Goal: Browse casually

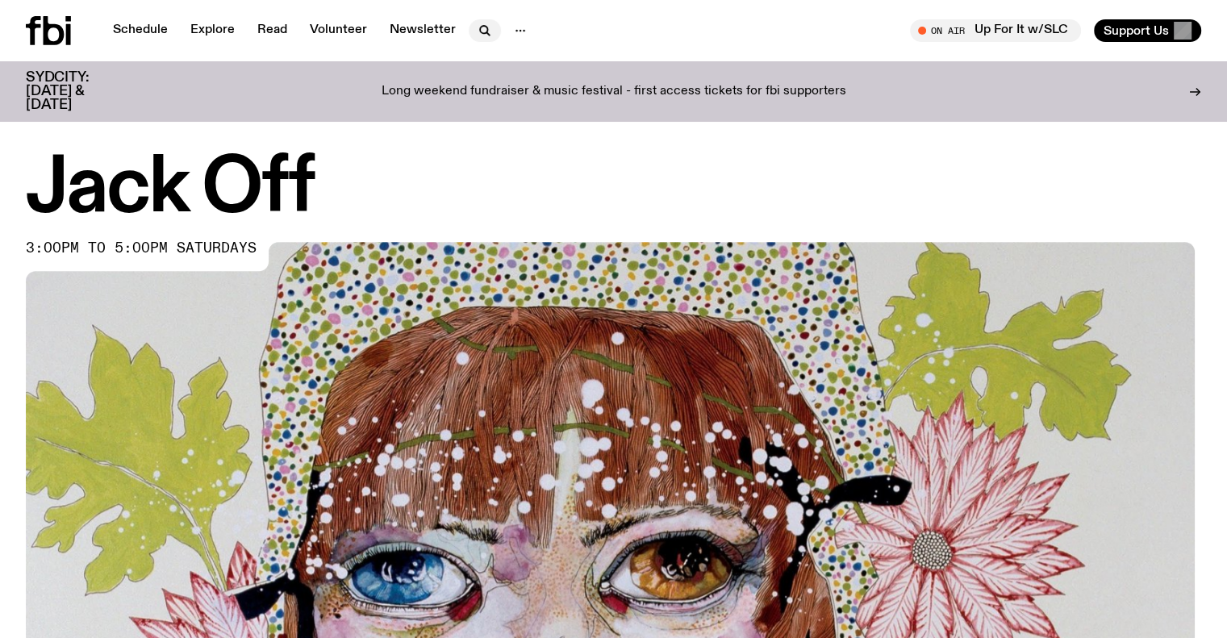
click at [488, 30] on icon "button" at bounding box center [484, 30] width 19 height 19
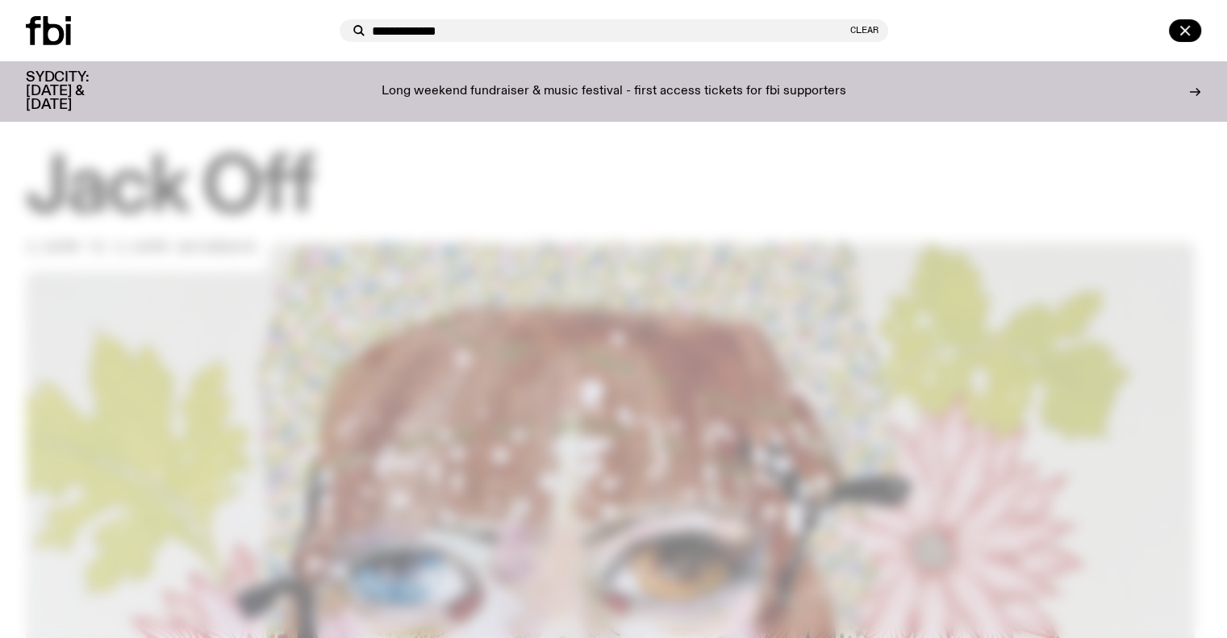
type input "**********"
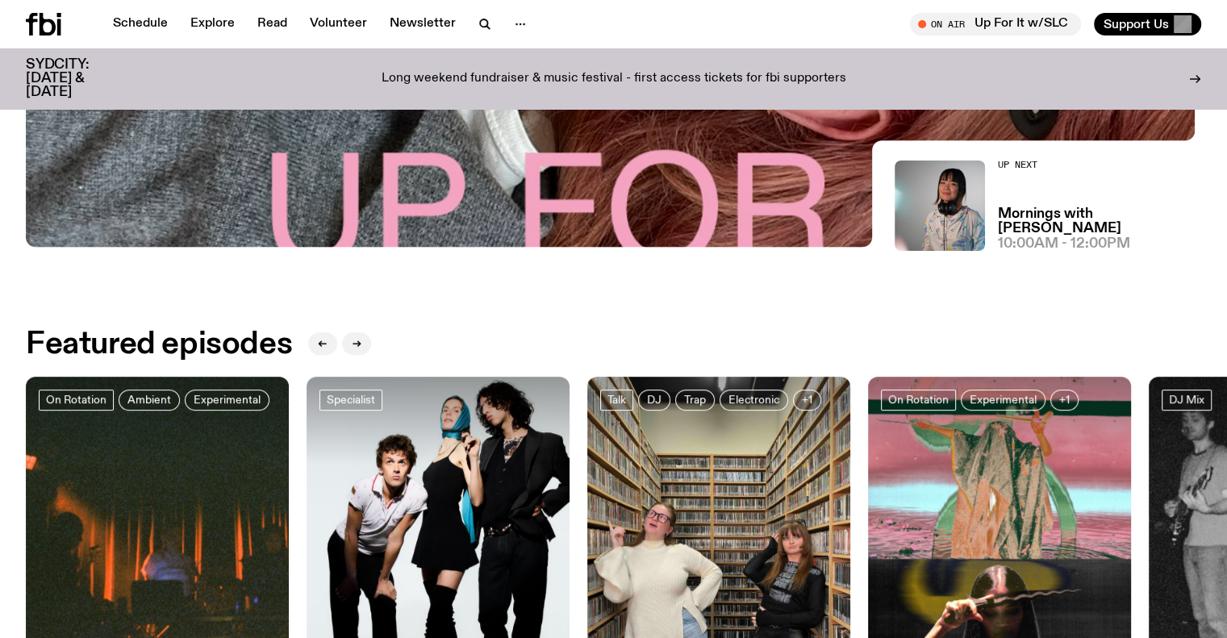
scroll to position [492, 0]
